Goal: Transaction & Acquisition: Purchase product/service

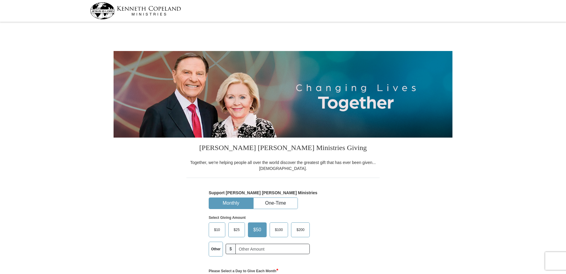
select select "OH"
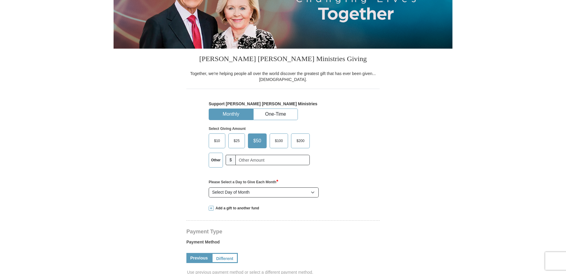
scroll to position [89, 0]
click at [279, 140] on span "$100" at bounding box center [279, 141] width 14 height 9
click at [0, 0] on input "$100" at bounding box center [0, 0] width 0 height 0
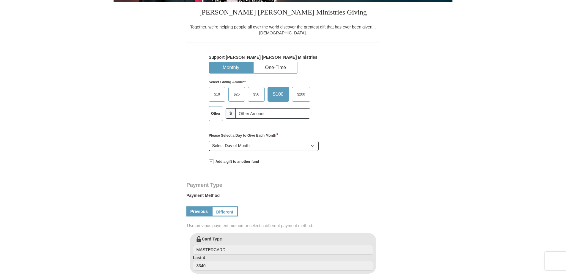
scroll to position [149, 0]
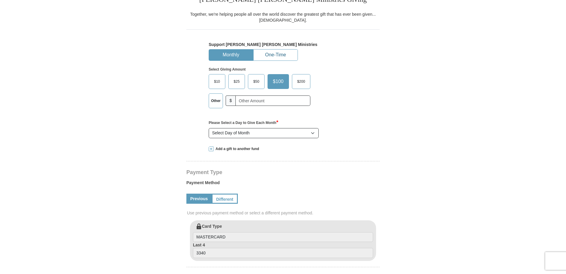
click at [273, 56] on button "One-Time" at bounding box center [275, 55] width 44 height 11
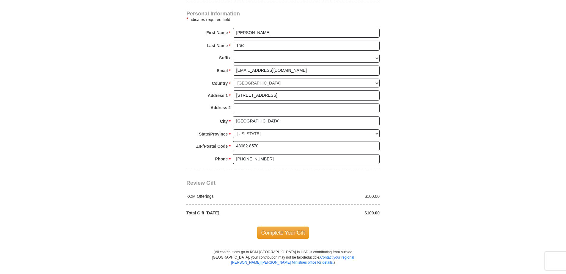
scroll to position [446, 0]
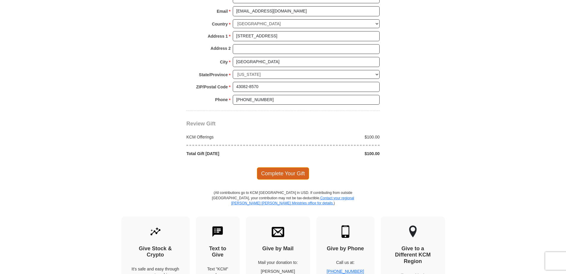
click at [285, 174] on span "Complete Your Gift" at bounding box center [283, 174] width 53 height 12
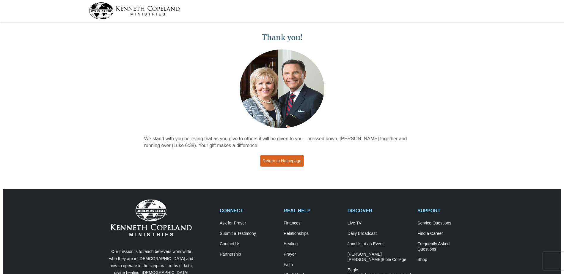
click at [273, 160] on link "Return to Homepage" at bounding box center [282, 161] width 44 height 12
